Goal: Task Accomplishment & Management: Use online tool/utility

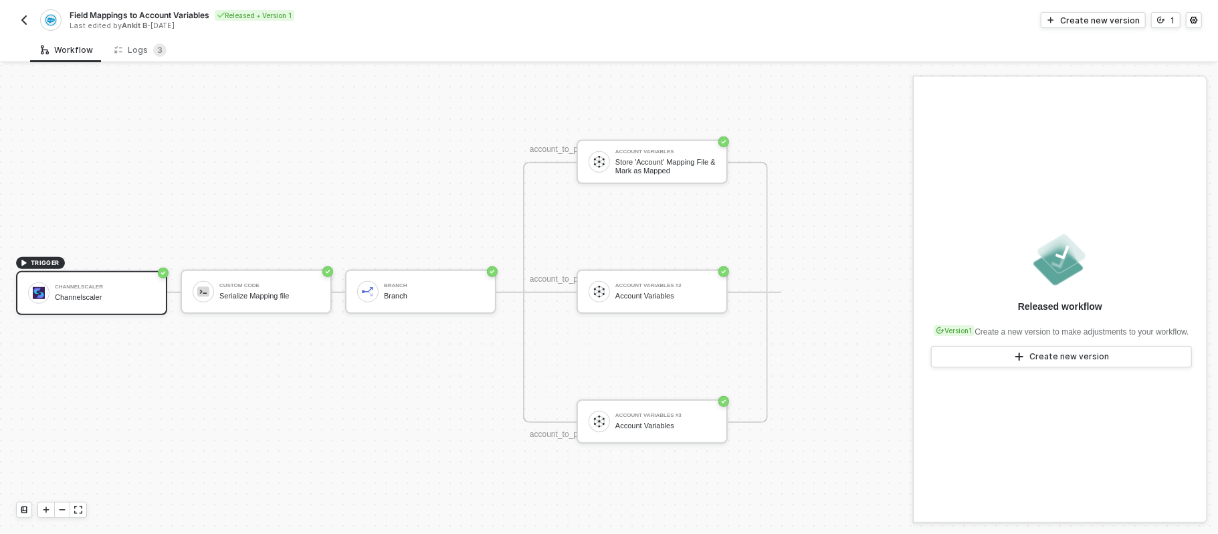
scroll to position [539, 0]
click at [252, 310] on div "Custom Code Serialize Mapping file" at bounding box center [256, 294] width 151 height 44
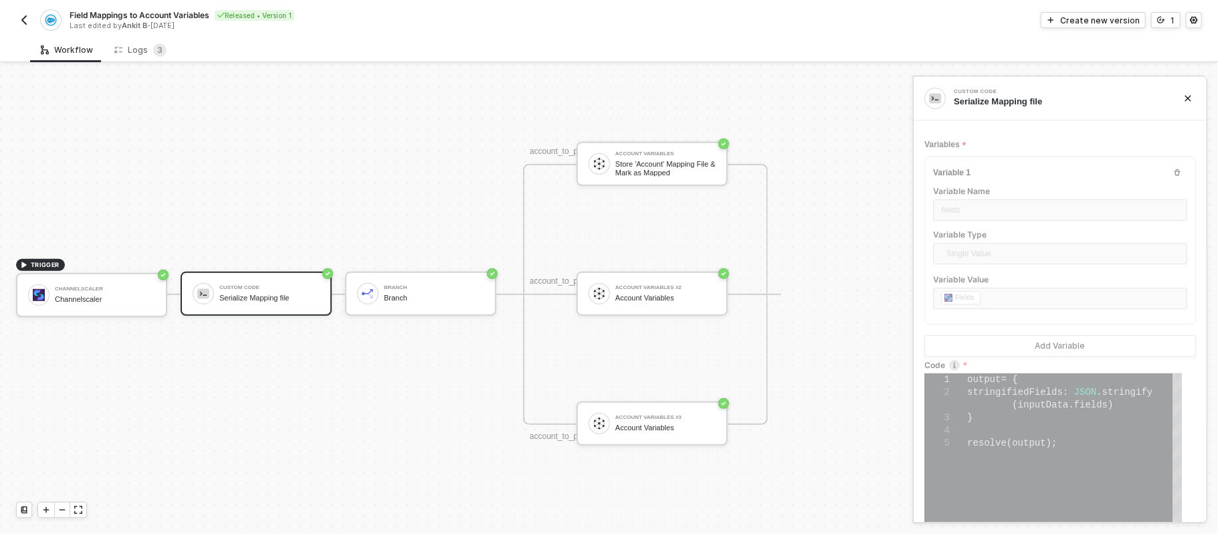
click at [19, 18] on img "button" at bounding box center [24, 20] width 11 height 11
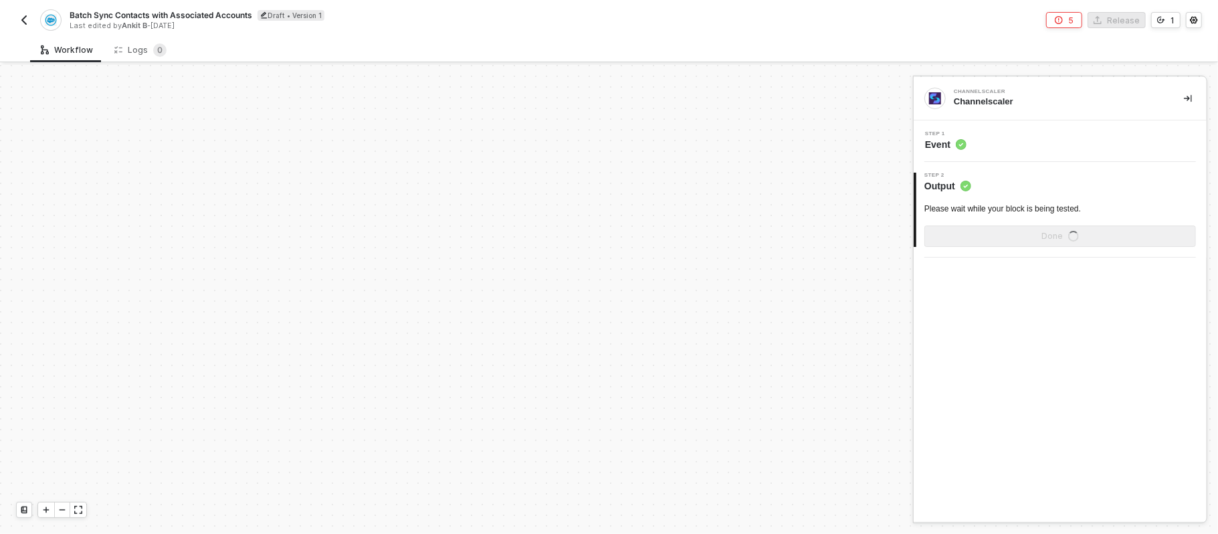
scroll to position [616, 0]
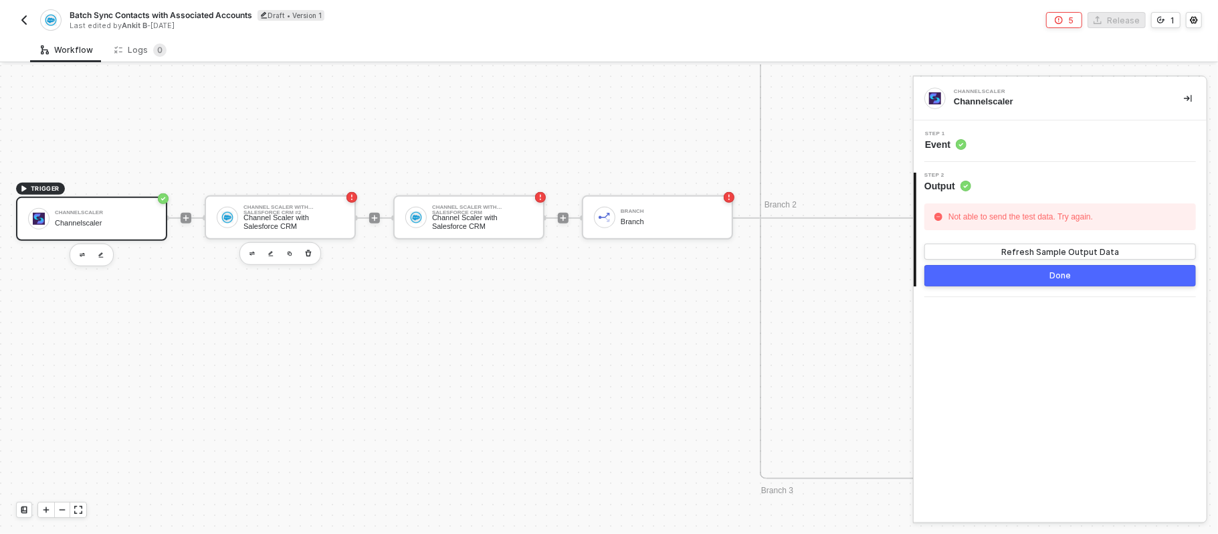
click at [350, 201] on rect "icon-error-page" at bounding box center [352, 197] width 11 height 11
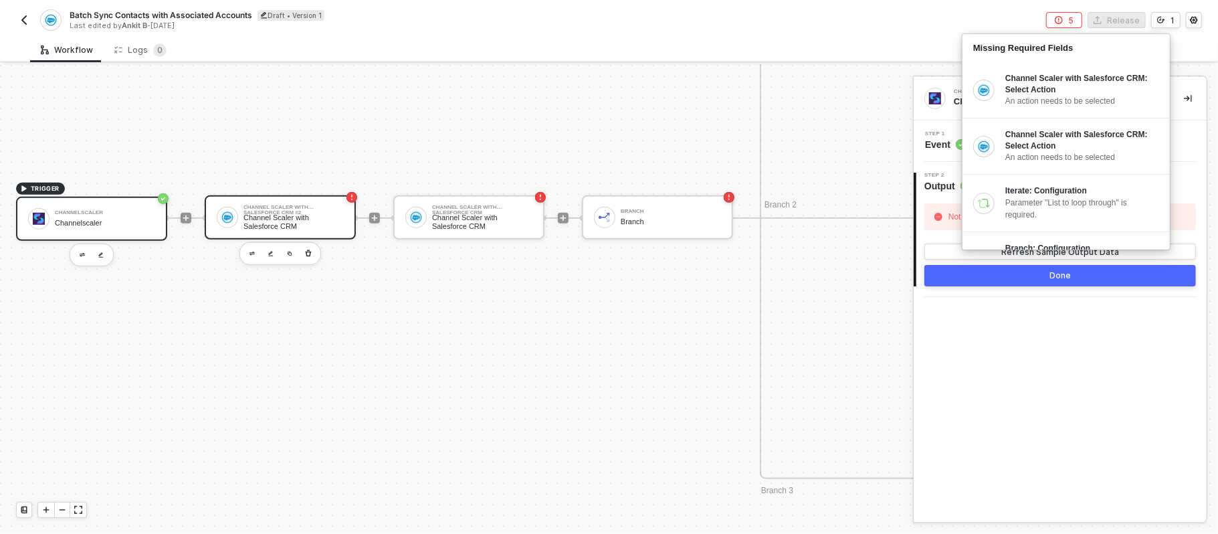
click at [275, 211] on div "Channel Scaler with Salesforce CRM #2 Channel Scaler with Salesforce CRM" at bounding box center [294, 217] width 100 height 25
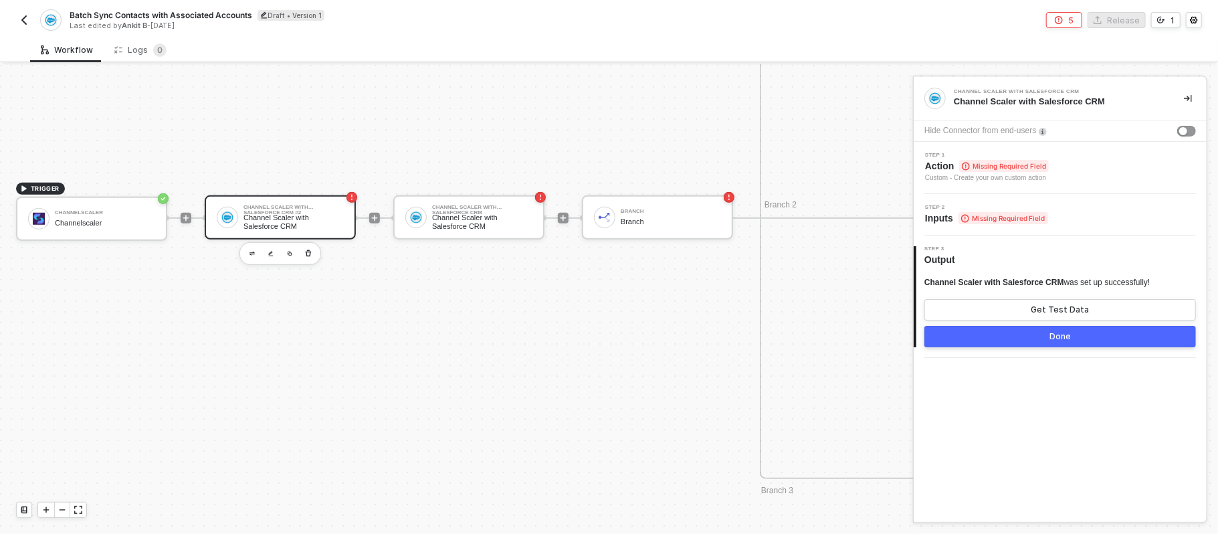
click at [1097, 173] on div "Step 1 Action Missing Required Field Custom - Create your own custom action" at bounding box center [1062, 168] width 290 height 31
